Goal: Transaction & Acquisition: Purchase product/service

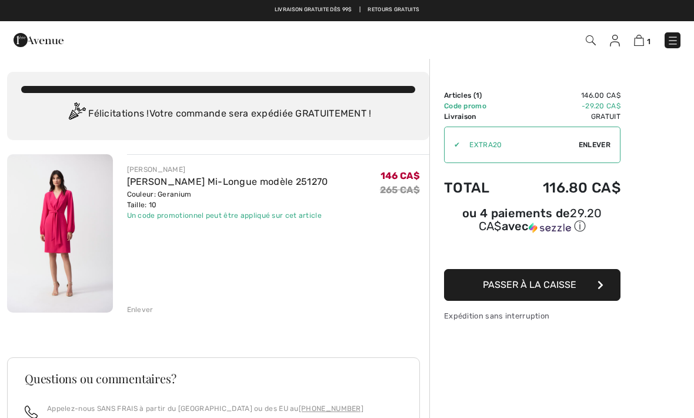
click at [565, 290] on span "Passer à la caisse" at bounding box center [530, 284] width 94 height 11
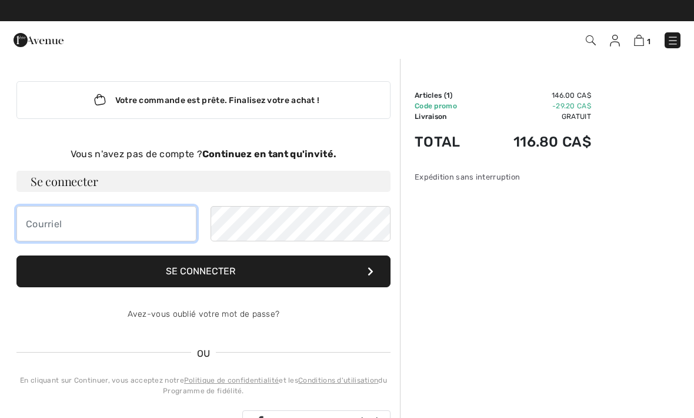
click at [32, 224] on input "email" at bounding box center [106, 223] width 180 height 35
type input "[EMAIL_ADDRESS][DOMAIN_NAME]"
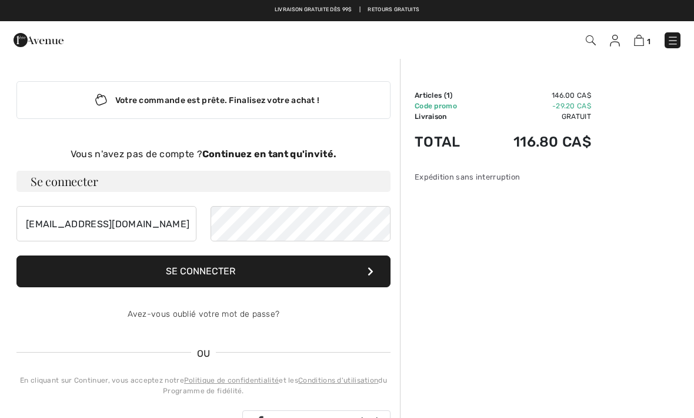
click at [269, 265] on button "Se connecter" at bounding box center [203, 271] width 374 height 32
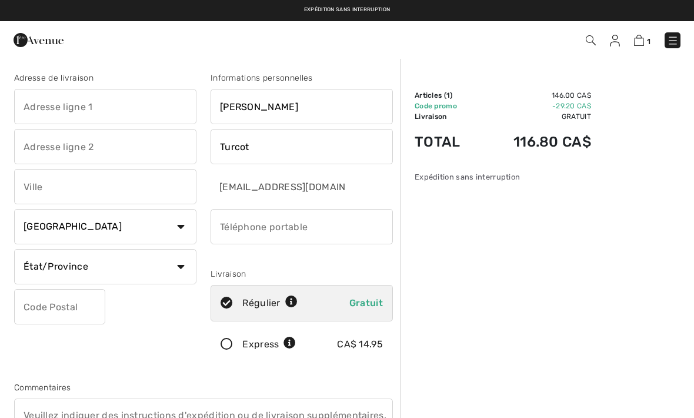
click at [25, 106] on input "text" at bounding box center [105, 106] width 182 height 35
type input "2164 rue du Clairon"
click at [39, 189] on input "text" at bounding box center [105, 186] width 182 height 35
type input "Saint-Lazare"
click at [168, 272] on select "État/Province Alberta Colombie-Britannique Ile-du-Prince-Edward Manitoba Nouvea…" at bounding box center [105, 266] width 182 height 35
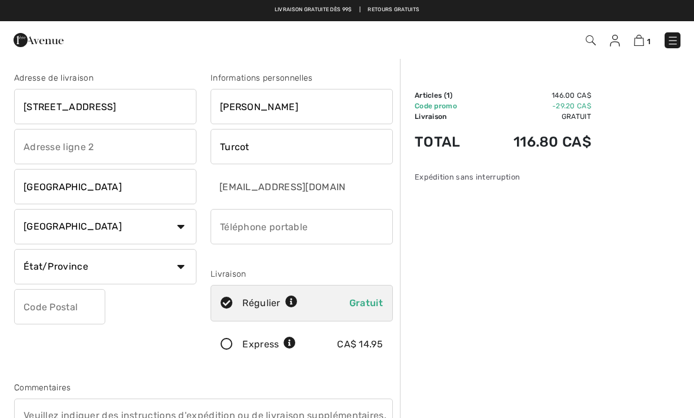
select select "QC"
click at [34, 307] on input "text" at bounding box center [59, 306] width 91 height 35
type input "J7T0C1"
click at [232, 228] on input "phone" at bounding box center [302, 226] width 182 height 35
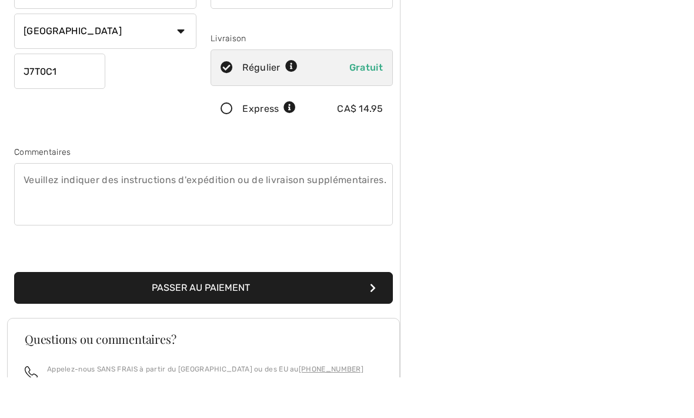
scroll to position [198, 0]
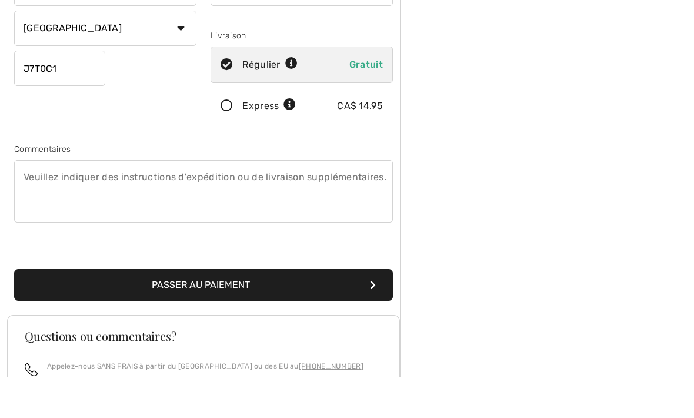
type input "5146080709"
click at [99, 309] on button "Passer au paiement" at bounding box center [203, 325] width 379 height 32
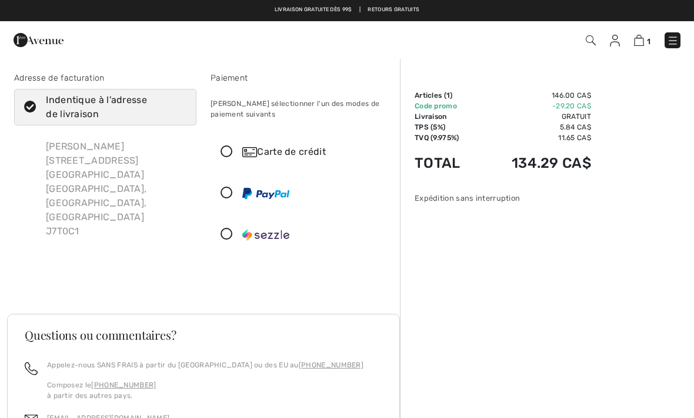
click at [231, 154] on icon at bounding box center [226, 152] width 31 height 12
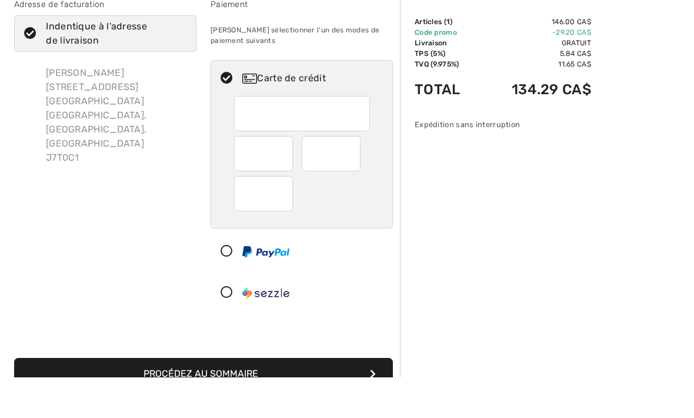
scroll to position [34, 0]
click at [254, 398] on button "Procédez au sommaire" at bounding box center [203, 414] width 379 height 32
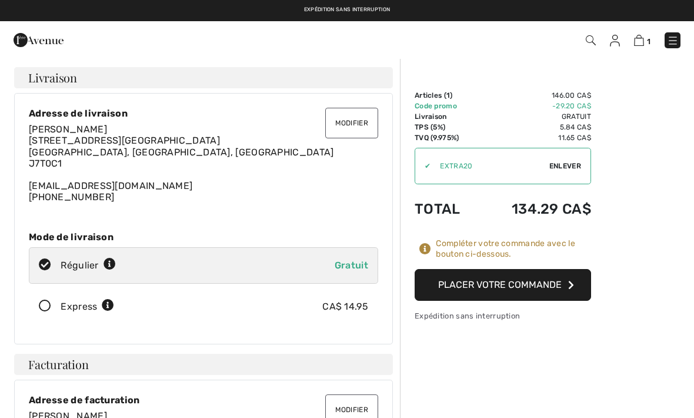
click at [553, 283] on button "Placer votre commande" at bounding box center [503, 285] width 176 height 32
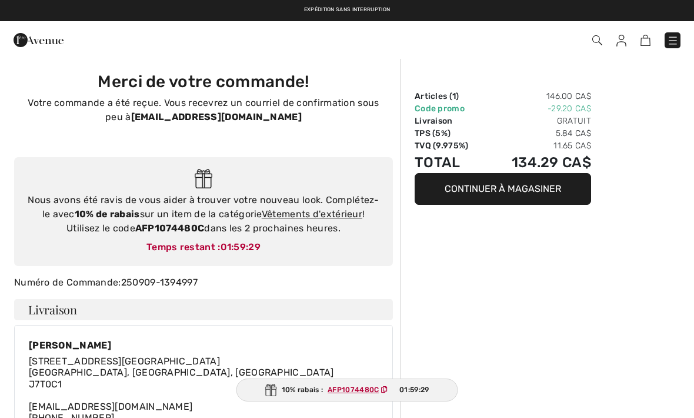
checkbox input "true"
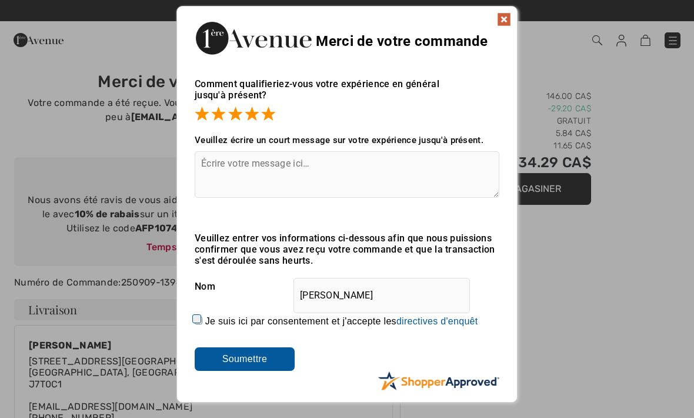
click at [265, 360] on input "Soumettre" at bounding box center [245, 359] width 100 height 24
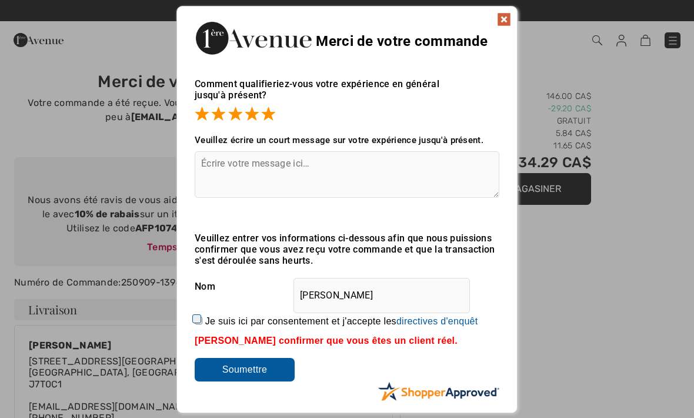
click at [265, 376] on input "Soumettre" at bounding box center [245, 370] width 100 height 24
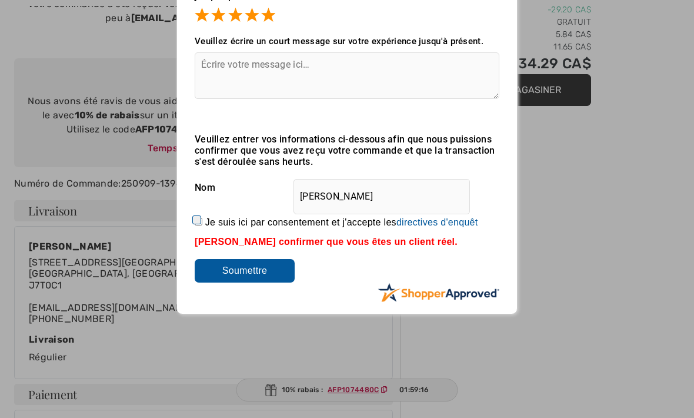
scroll to position [106, 0]
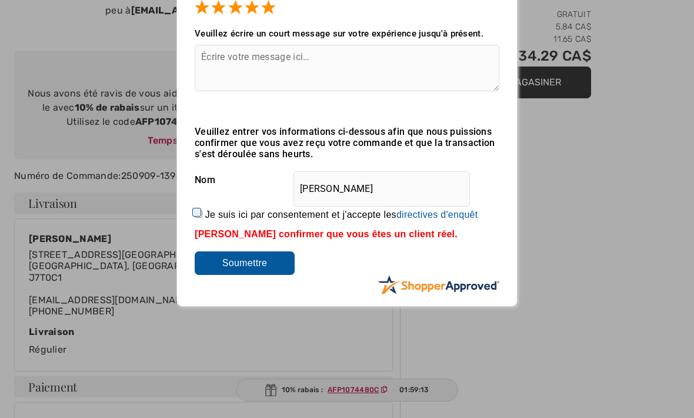
click at [202, 215] on input "Je suis ici par consentement et j'accepte les En soumettant une évaluation, vou…" at bounding box center [199, 214] width 8 height 8
checkbox input "true"
click at [269, 264] on input "Soumettre" at bounding box center [245, 263] width 100 height 24
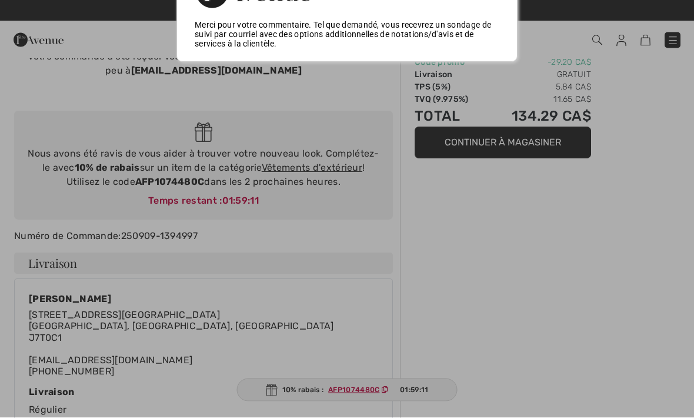
scroll to position [0, 0]
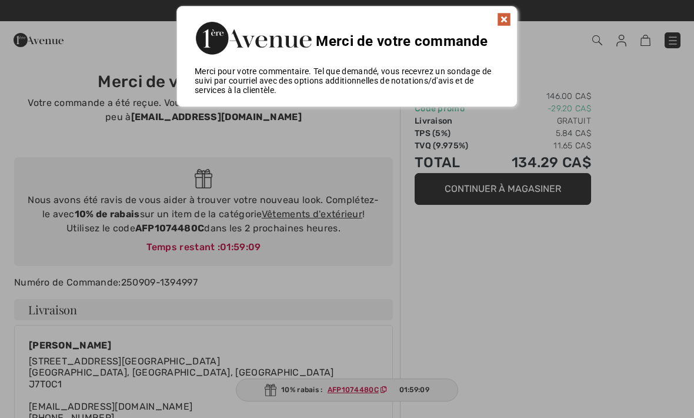
click at [502, 21] on img at bounding box center [504, 19] width 14 height 14
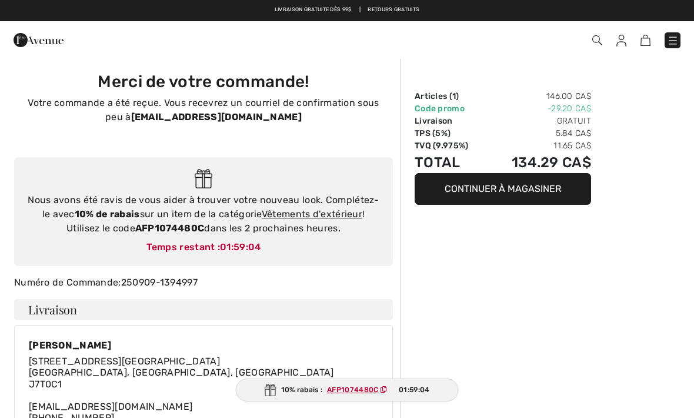
click at [552, 183] on button "Continuer à magasiner" at bounding box center [503, 189] width 176 height 32
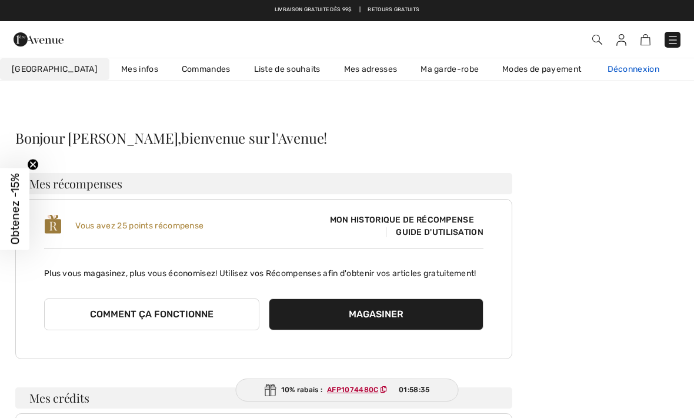
click at [603, 64] on link "Déconnexion" at bounding box center [639, 69] width 87 height 22
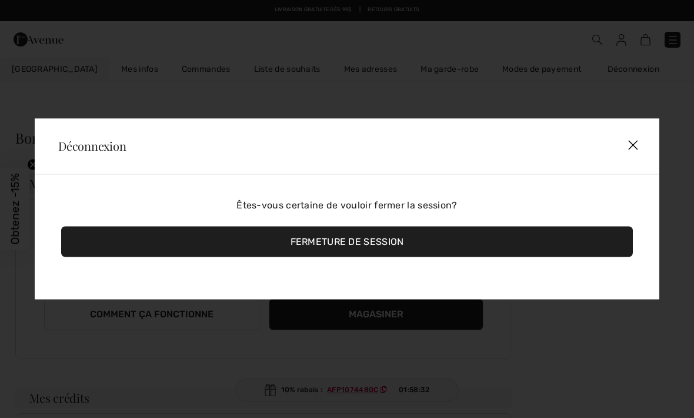
click at [422, 236] on div "Fermeture de session" at bounding box center [347, 241] width 572 height 31
